Goal: Information Seeking & Learning: Learn about a topic

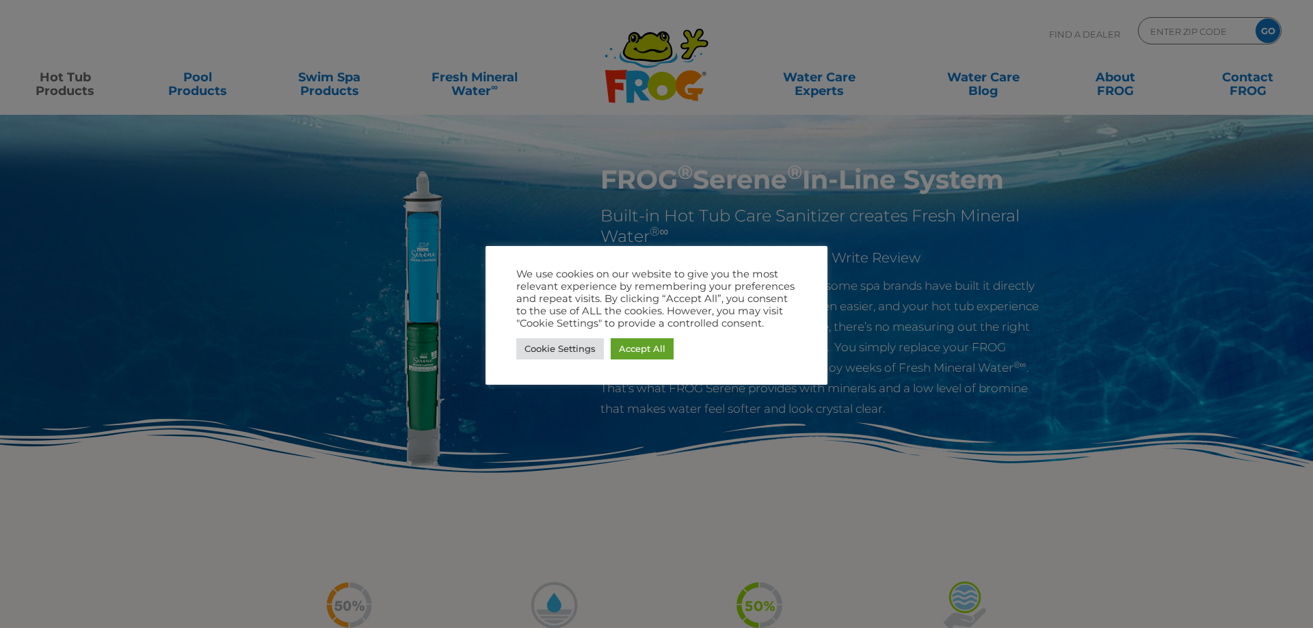
click at [912, 284] on div at bounding box center [656, 314] width 1313 height 628
click at [652, 358] on link "Accept All" at bounding box center [642, 349] width 63 height 21
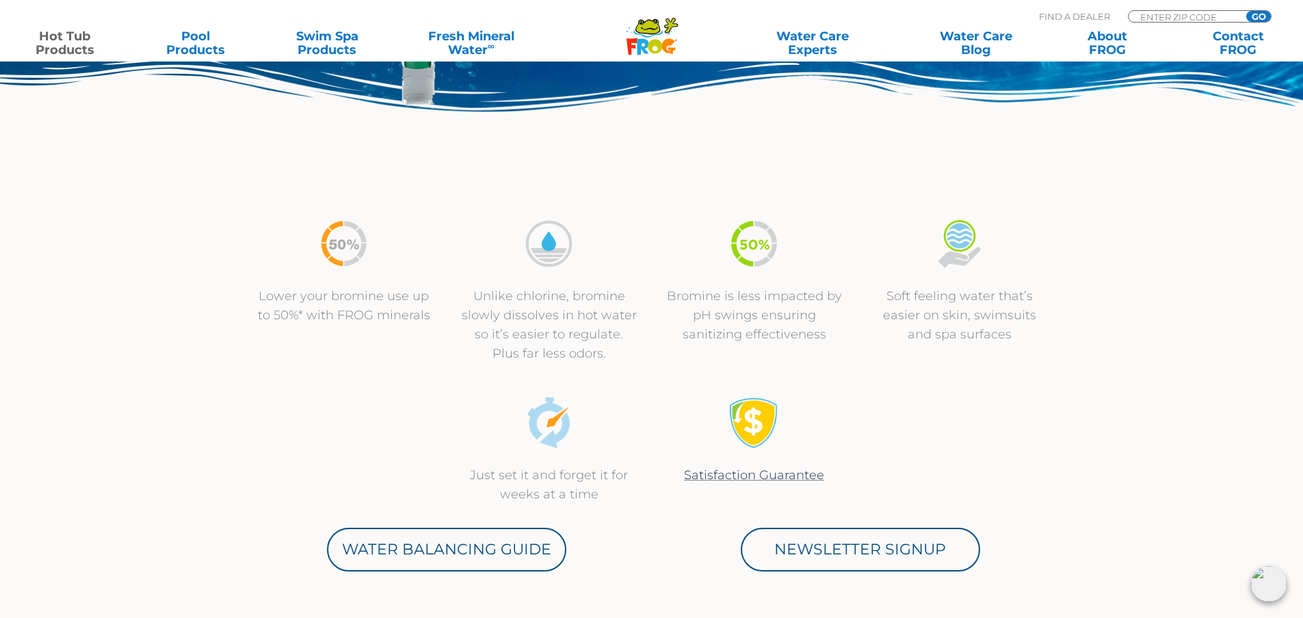
scroll to position [342, 0]
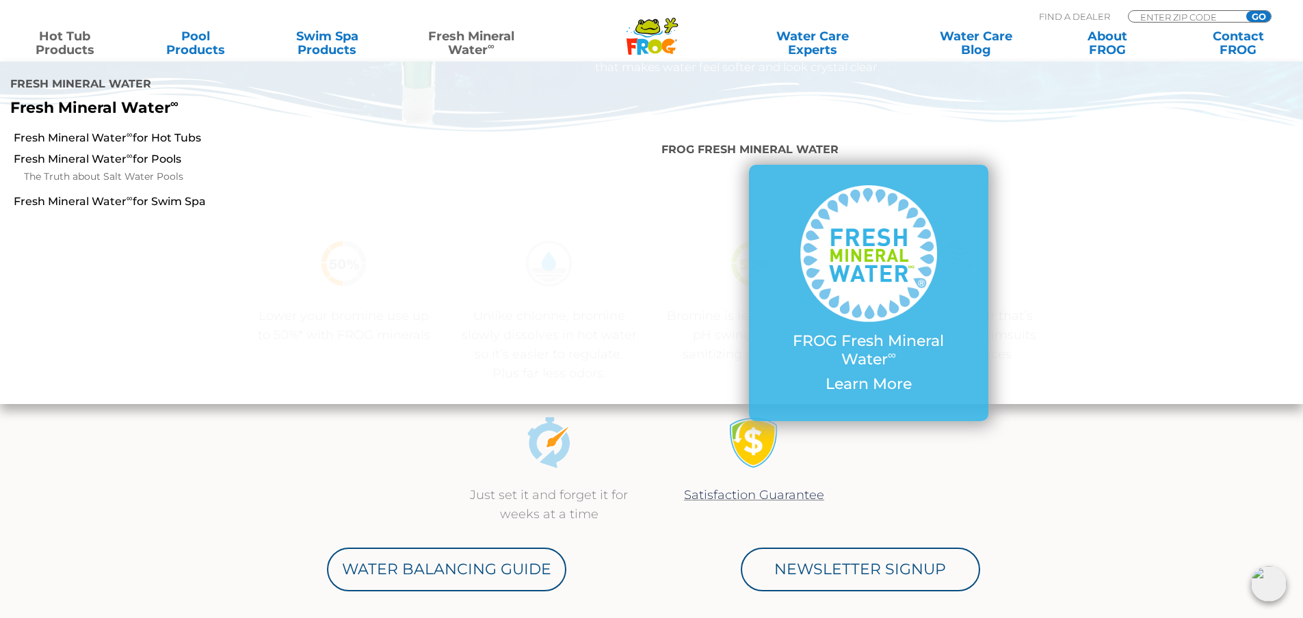
click at [489, 37] on link "Fresh Mineral Water ∞" at bounding box center [471, 42] width 128 height 27
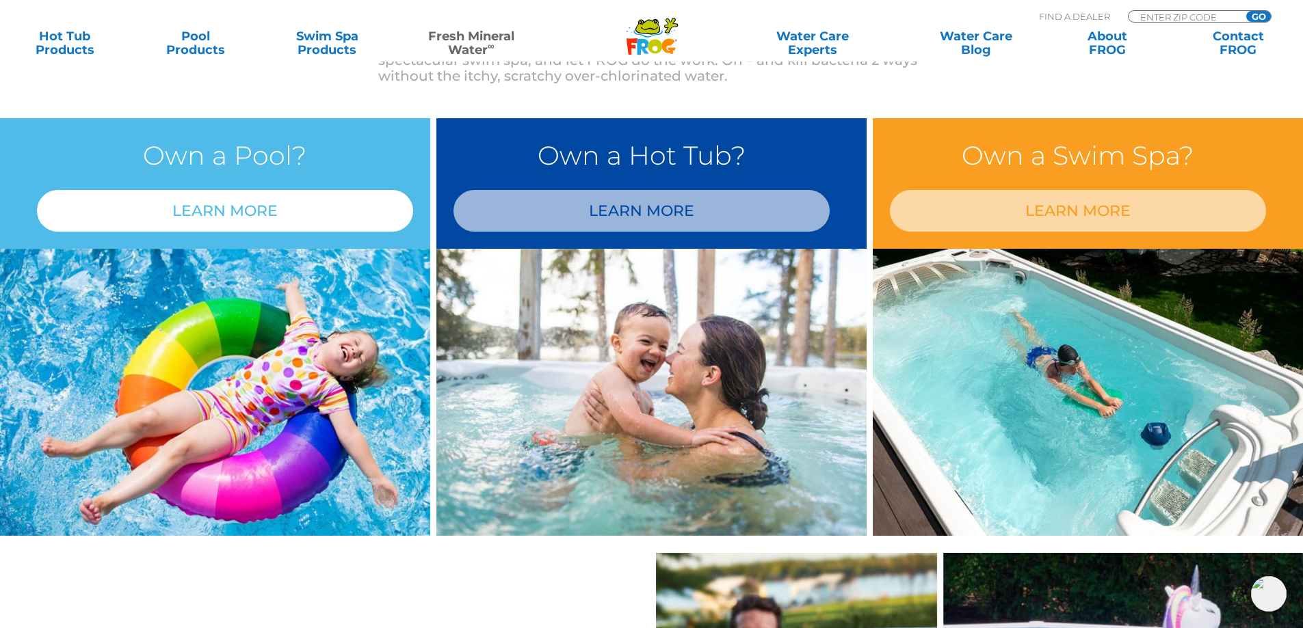
scroll to position [1002, 0]
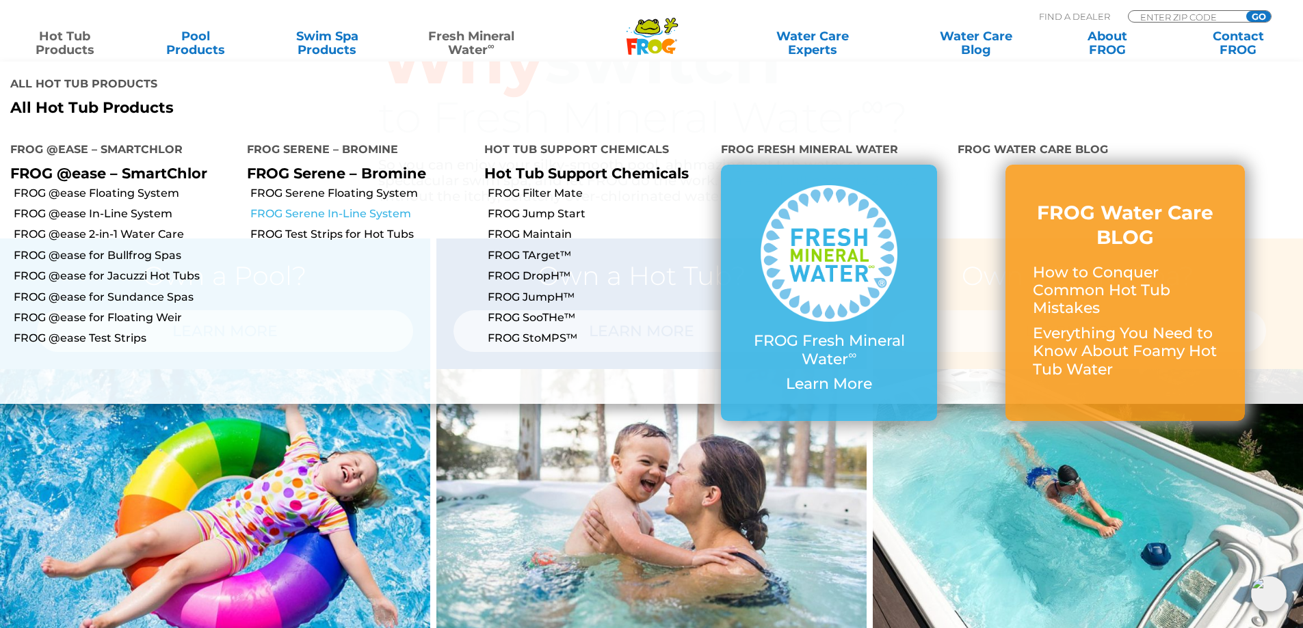
click at [381, 207] on link "FROG Serene In-Line System" at bounding box center [361, 214] width 223 height 15
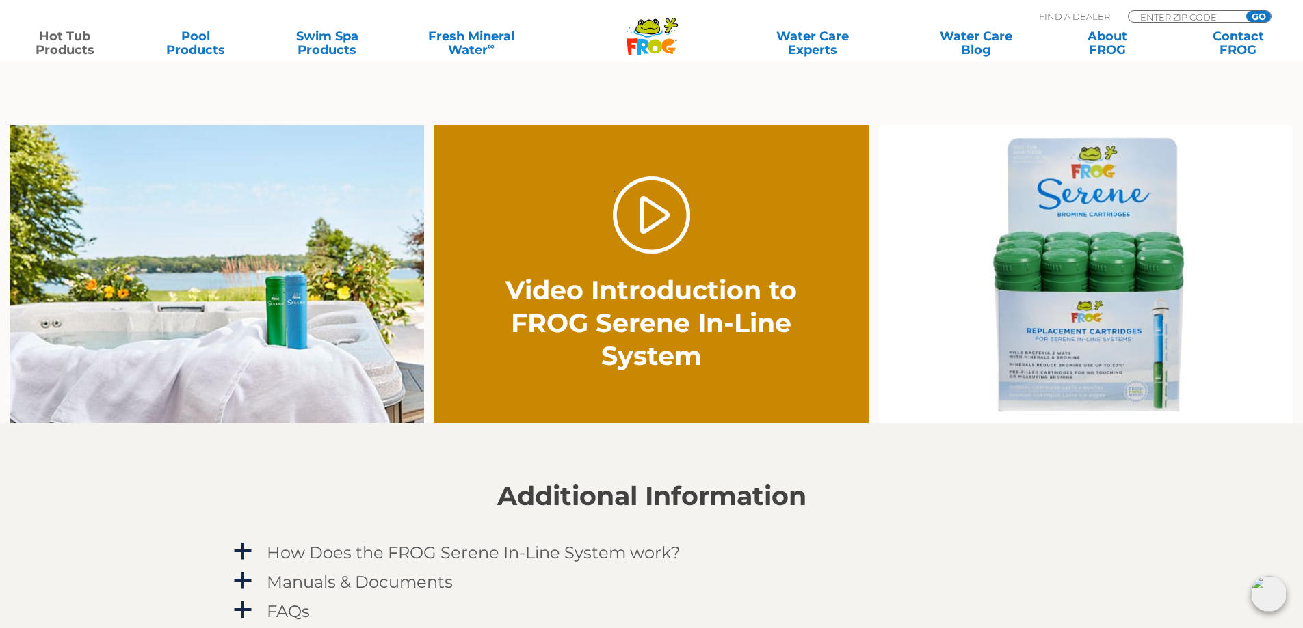
scroll to position [889, 0]
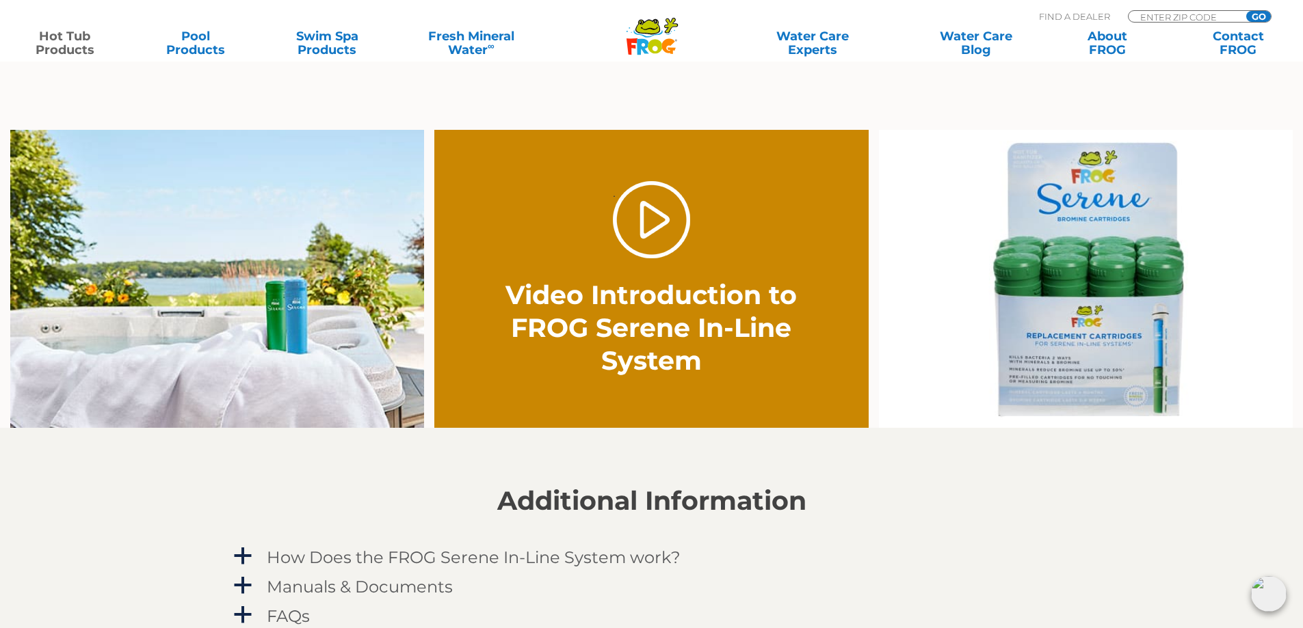
click at [1117, 298] on img at bounding box center [1086, 279] width 414 height 299
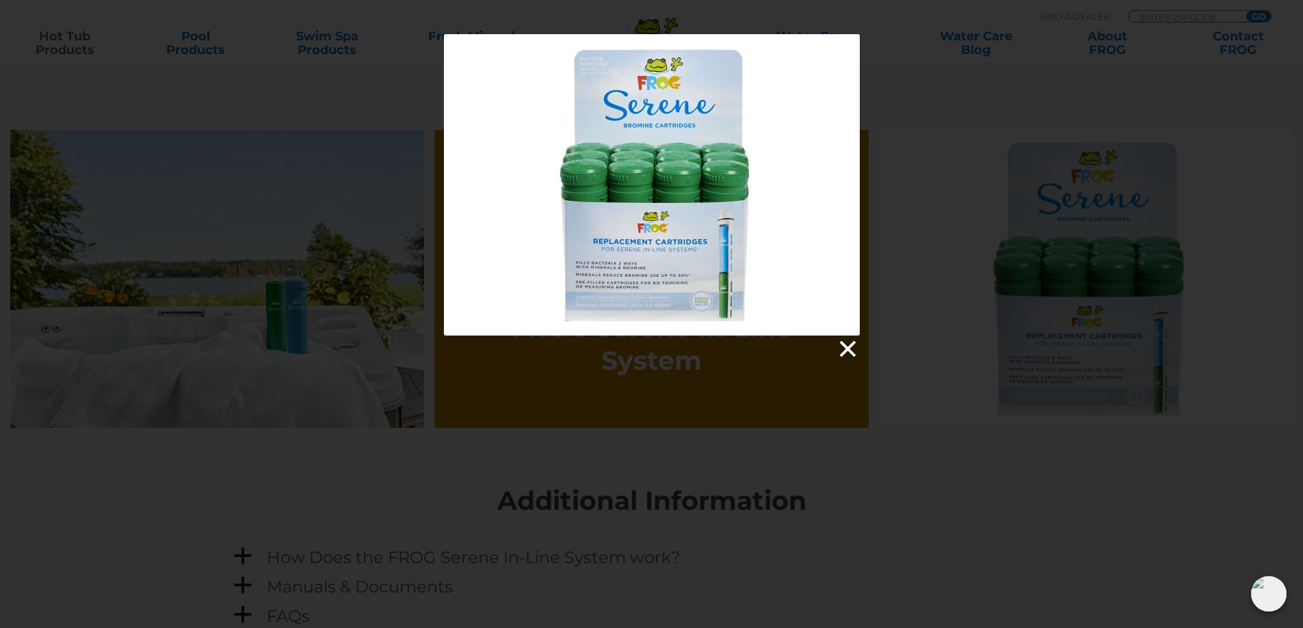
click at [847, 356] on link at bounding box center [846, 349] width 21 height 21
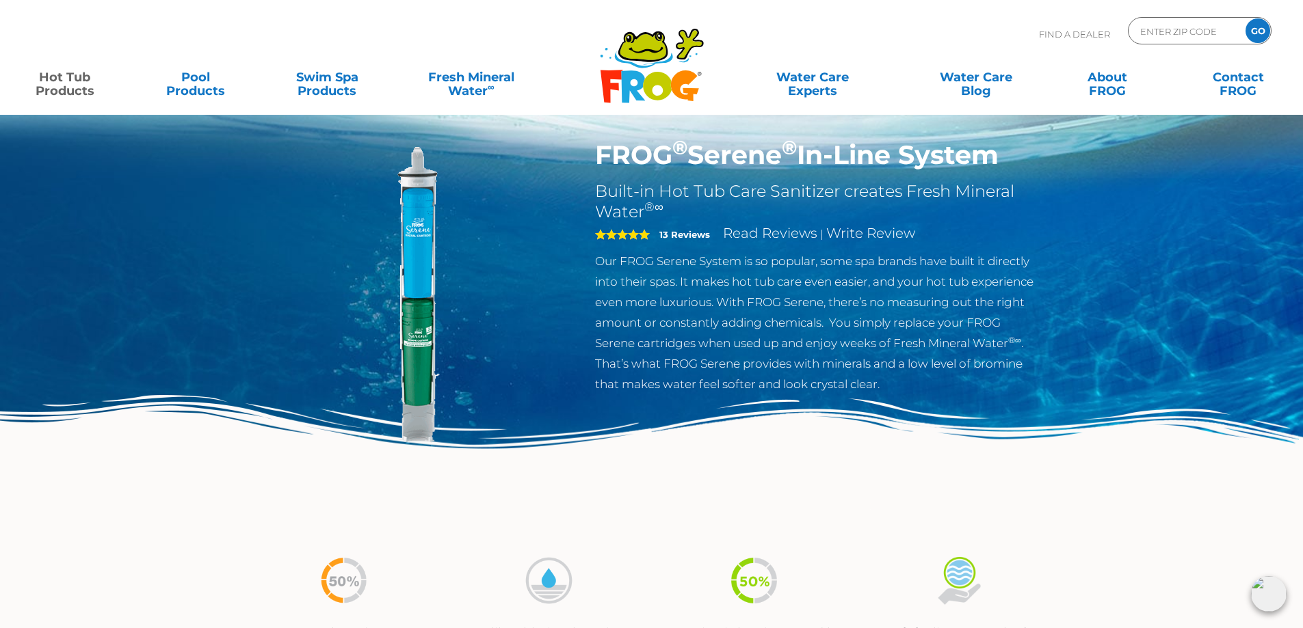
scroll to position [0, 0]
